Goal: Contribute content: Contribute content

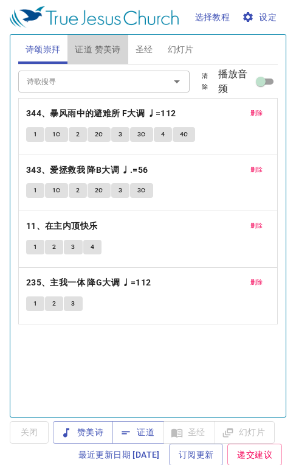
click at [107, 49] on span "证道 赞美诗" at bounding box center [98, 49] width 46 height 15
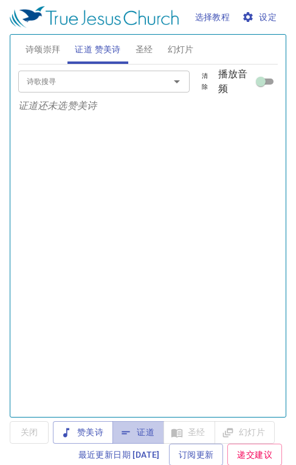
click at [132, 428] on icon "button" at bounding box center [126, 432] width 12 height 12
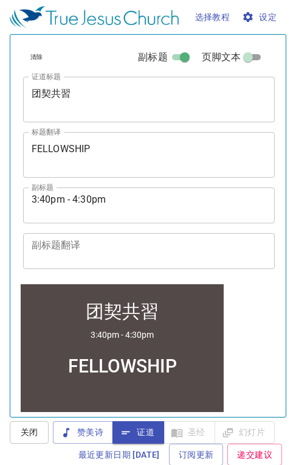
scroll to position [283, 0]
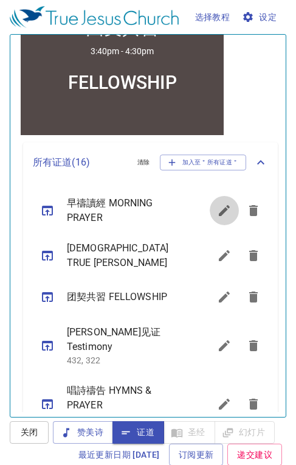
click at [219, 214] on icon "sermon lineup list" at bounding box center [224, 210] width 11 height 11
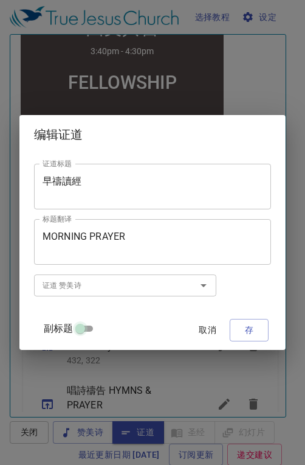
click at [85, 327] on input "副标题" at bounding box center [80, 331] width 44 height 15
checkbox input "true"
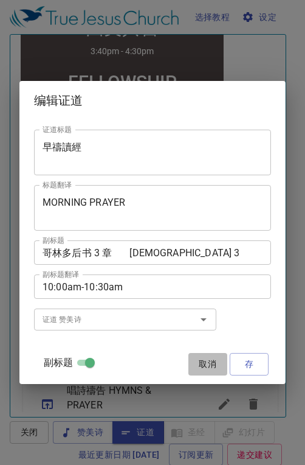
click at [206, 369] on span "取消" at bounding box center [207, 363] width 29 height 15
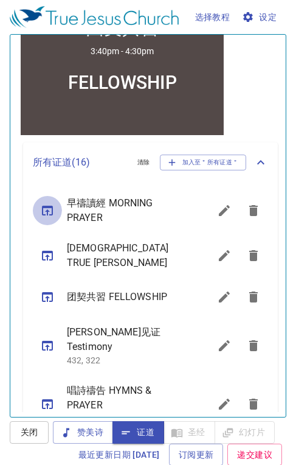
click at [36, 206] on button "sermon lineup list" at bounding box center [47, 210] width 29 height 29
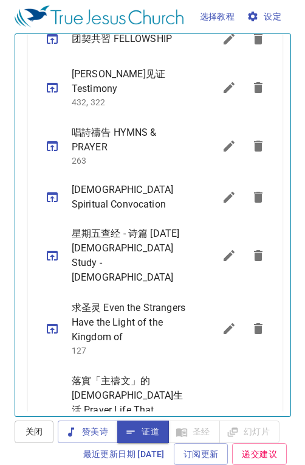
scroll to position [545, 0]
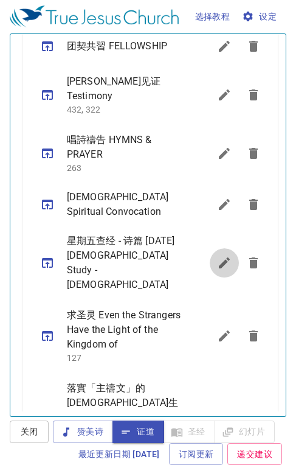
click at [219, 257] on icon "sermon lineup list" at bounding box center [224, 262] width 11 height 11
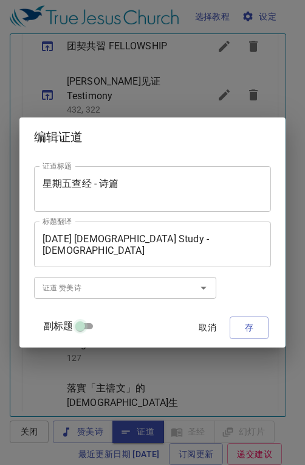
click at [86, 327] on input "副标题" at bounding box center [80, 328] width 44 height 15
checkbox input "true"
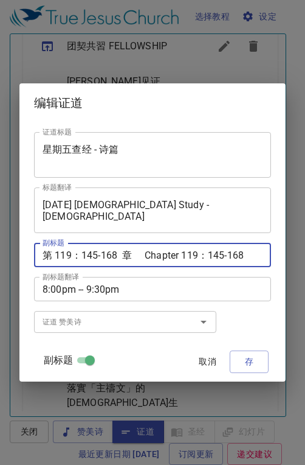
click at [116, 254] on textarea "第 119：145-168 章 Chapter 119：145-168" at bounding box center [153, 255] width 220 height 12
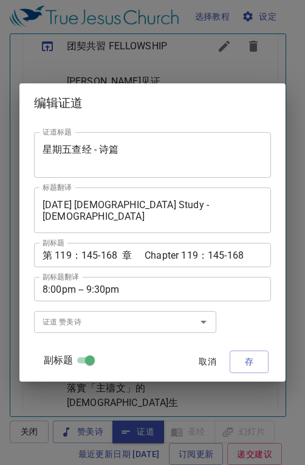
click at [121, 262] on div "第 119：145-168 章 Chapter 119：145-168 副标题" at bounding box center [152, 255] width 237 height 24
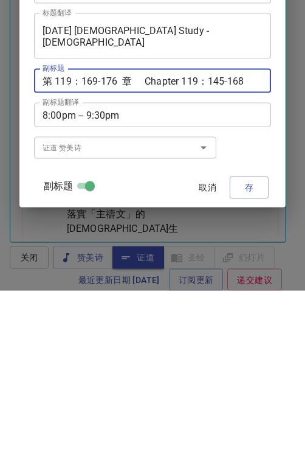
click at [245, 255] on textarea "第 119：169-176 章 Chapter 119：145-168" at bounding box center [153, 255] width 220 height 12
click at [120, 254] on textarea "第 119：169-176 章 Chapter 119：169-176" at bounding box center [153, 255] width 220 height 12
click at [242, 254] on textarea "第 119：169-176 & 120 & 121 章 Chapter 119：169-176" at bounding box center [153, 255] width 220 height 12
click at [252, 255] on textarea "第 119：169-176 & 120 & 121 章 Chapter 119：169-176" at bounding box center [153, 255] width 220 height 12
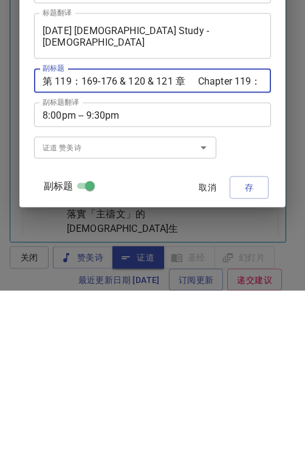
click at [245, 255] on textarea "第 119：169-176 & 120 & 121 章 Chapter 119：169-176" at bounding box center [153, 255] width 220 height 12
click at [154, 254] on textarea "第 119：169-176 & 120 & 121 章 Chapter 119：169-176" at bounding box center [153, 255] width 220 height 12
click at [249, 256] on textarea "第 119：169-176 & 120 121 章 Chapter 119：169-176" at bounding box center [153, 255] width 220 height 12
click at [163, 254] on textarea "第 119：169-176 & 120 121 章 Chapter 119：169-176" at bounding box center [153, 255] width 220 height 12
click at [238, 254] on textarea "第 119：169-176 & 120 1 章 Chapter 119：169-176" at bounding box center [153, 255] width 220 height 12
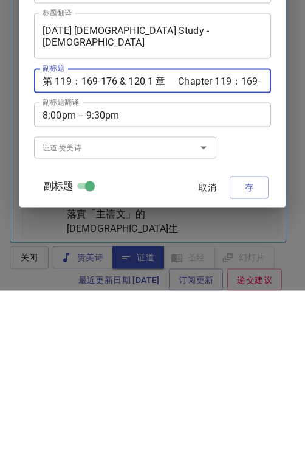
click at [148, 253] on textarea "第 119：169-176 & 120 1 章 Chapter 119：169-176" at bounding box center [153, 255] width 220 height 12
click at [144, 254] on textarea "第 119：169-176 & 121 章 Chapter 119：169-176" at bounding box center [153, 255] width 220 height 12
click at [251, 252] on textarea "第 119：169-176 & 章 Chapter 119：169-176" at bounding box center [153, 255] width 220 height 12
click at [127, 255] on textarea "第 119：169-176 & 章 Chapter 119：169-176；120；121" at bounding box center [153, 255] width 220 height 12
type textarea "第 119：169-176；120；121 章 Chapter 119：169-176；120；121"
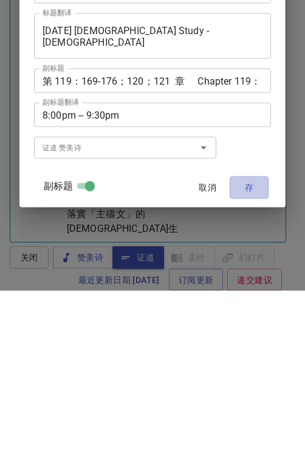
drag, startPoint x: 249, startPoint y: 364, endPoint x: 249, endPoint y: 189, distance: 174.5
click at [249, 190] on div "证道标题 星期五查经 - 诗篇 证道标题 标题翻译 Friday Bible Study - Psalms 标题翻译 副标题 第 119：169-176；12…" at bounding box center [152, 251] width 237 height 249
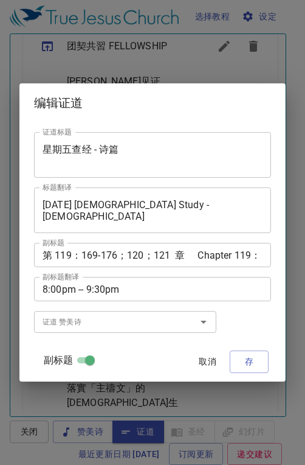
click at [247, 359] on span "存" at bounding box center [249, 361] width 19 height 15
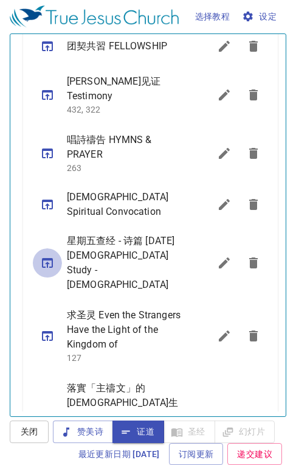
click at [43, 255] on icon "sermon lineup list" at bounding box center [47, 262] width 15 height 15
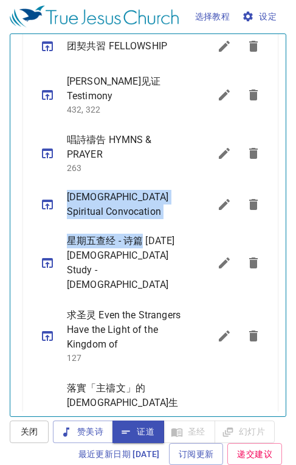
drag, startPoint x: 283, startPoint y: 232, endPoint x: 296, endPoint y: 170, distance: 64.1
click at [296, 170] on html "选择教程 设定 诗颂崇拜 证道 赞美诗 圣经 幻灯片 诗歌搜寻 诗歌搜寻 清除 播放音频 删除 344、暴风雨中的避难所 F大调 ♩=112 1 1C 2 2…" at bounding box center [148, 231] width 296 height 465
